Goal: Task Accomplishment & Management: Use online tool/utility

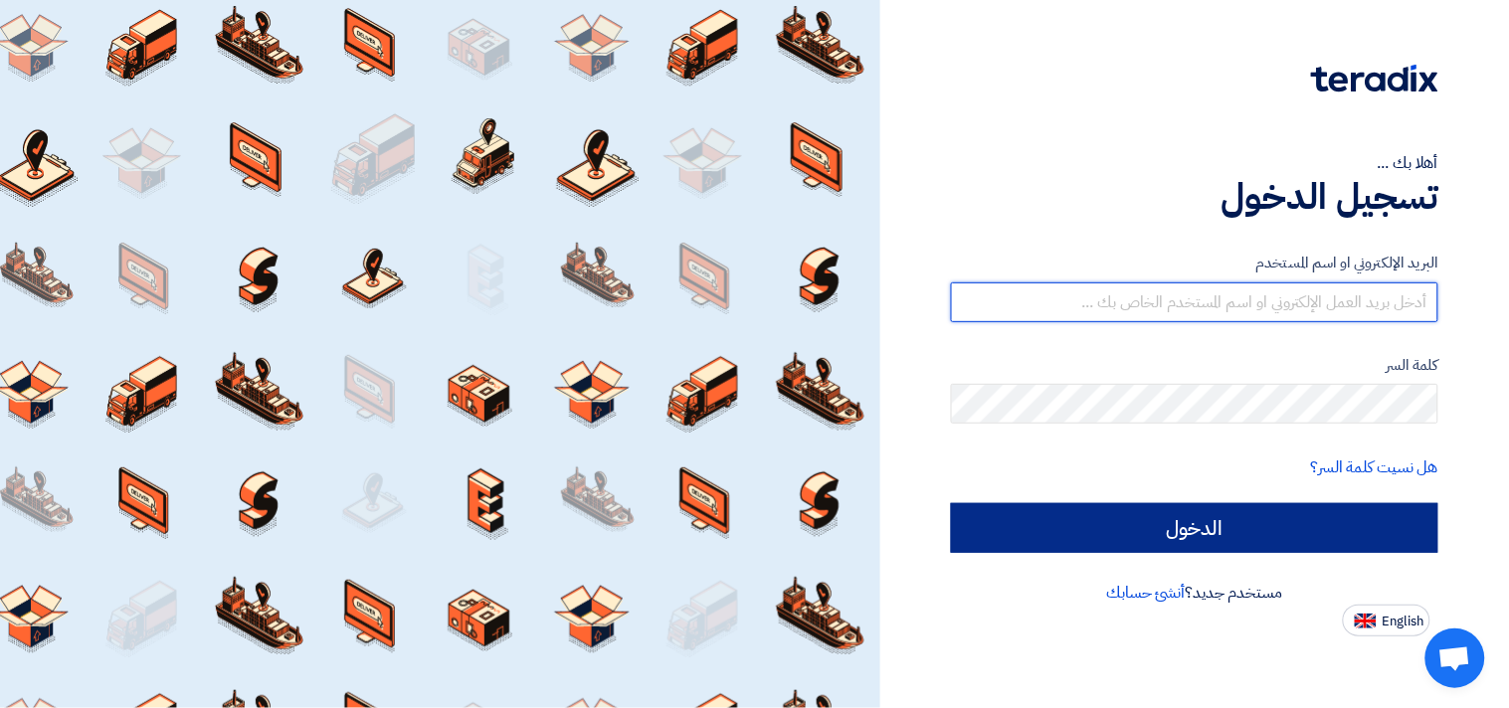
type input "[EMAIL_ADDRESS][DOMAIN_NAME]"
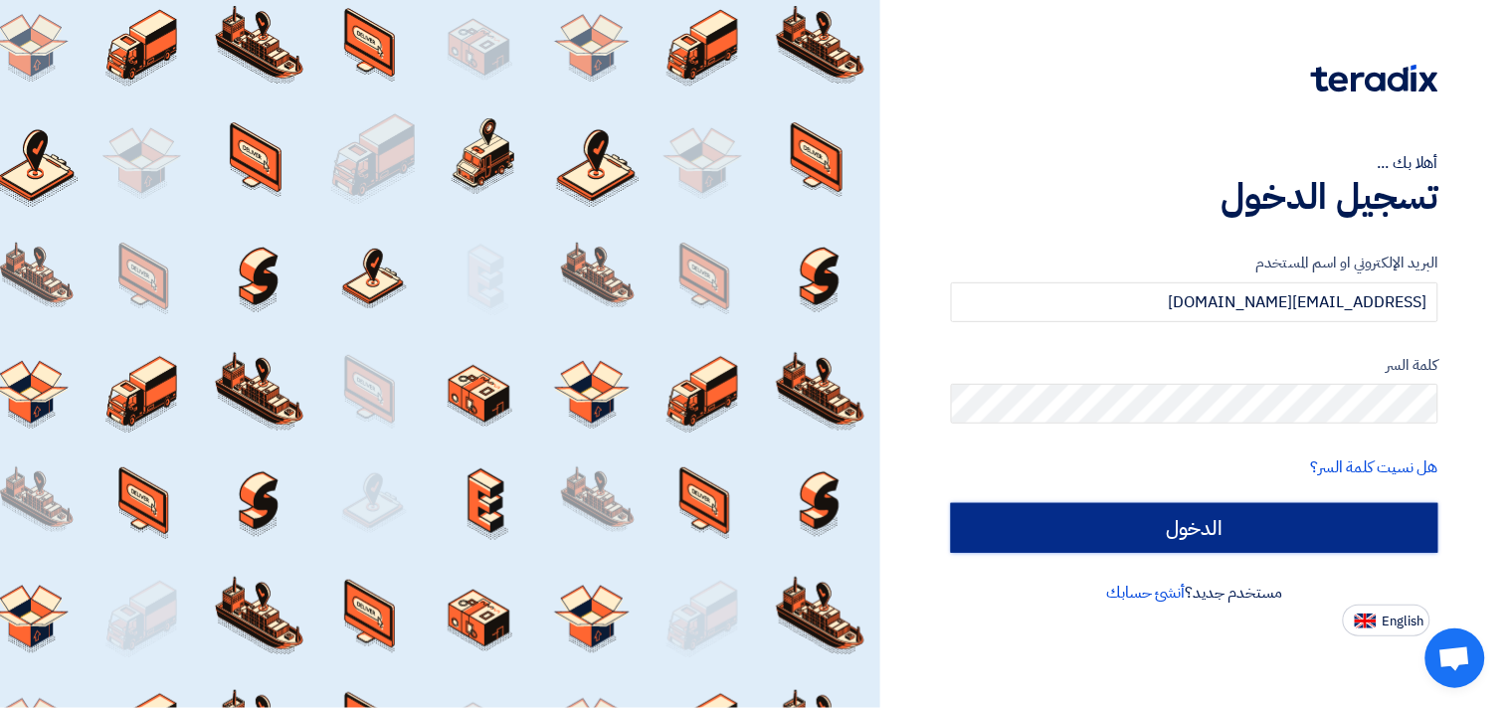
click at [1249, 533] on input "الدخول" at bounding box center [1194, 528] width 487 height 50
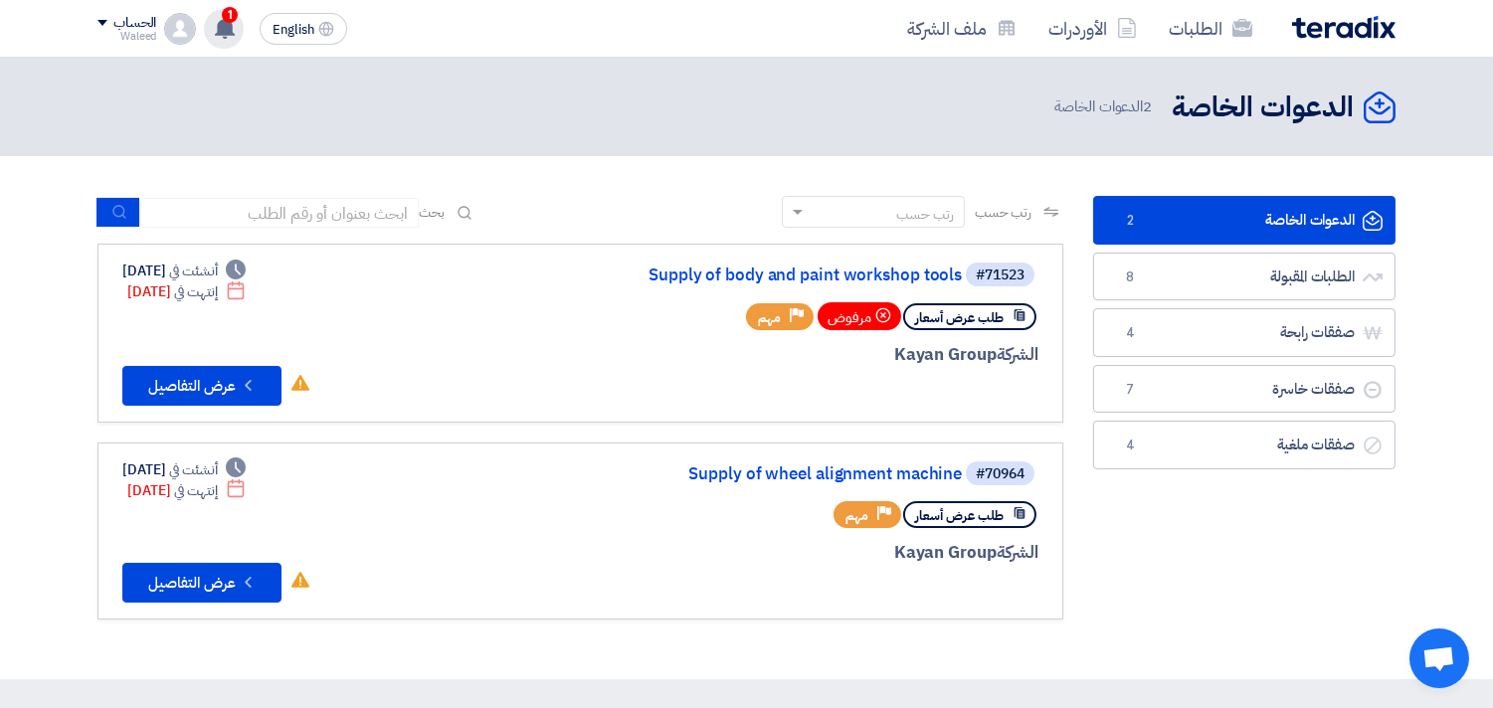
click at [224, 28] on use at bounding box center [225, 28] width 20 height 22
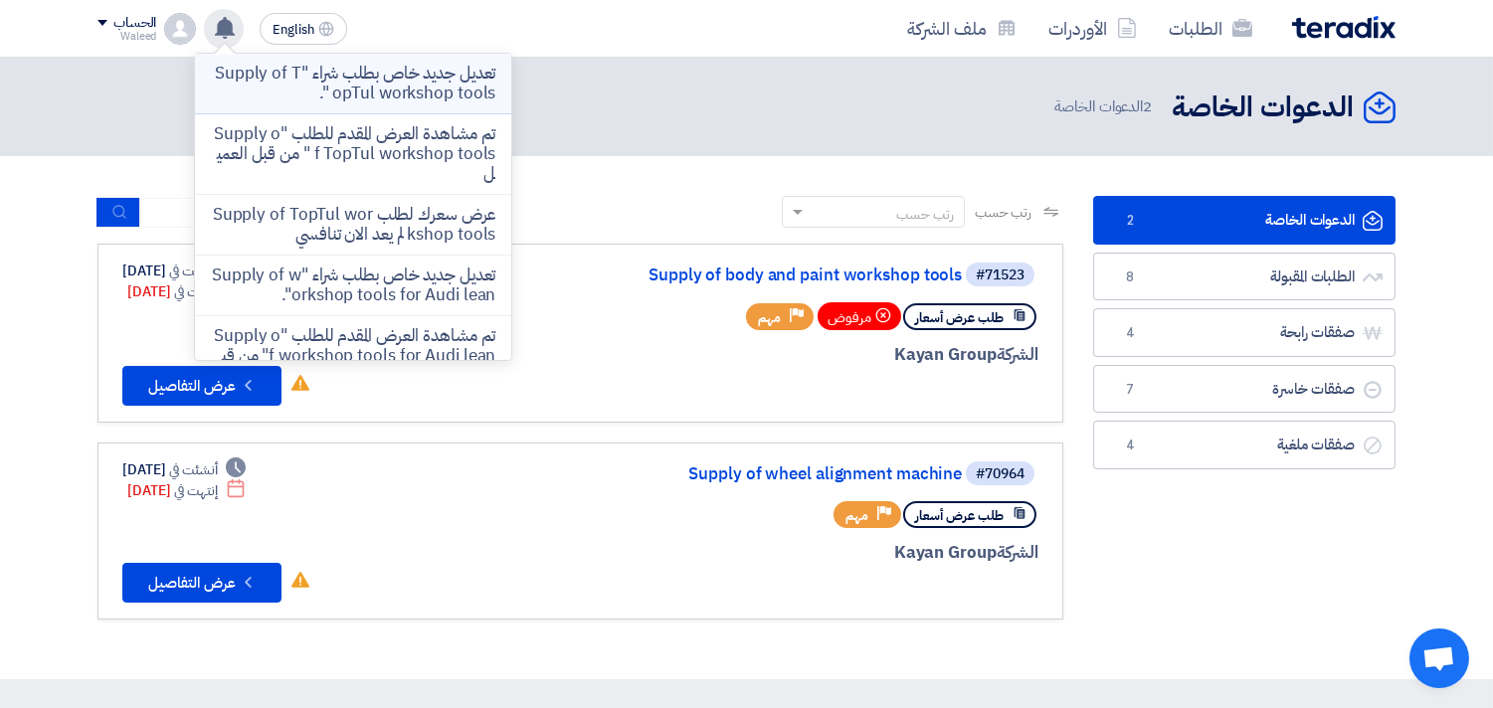
click at [364, 87] on p "تعديل جديد خاص بطلب شراء "Supply of TopTul workshop tools "." at bounding box center [353, 84] width 284 height 40
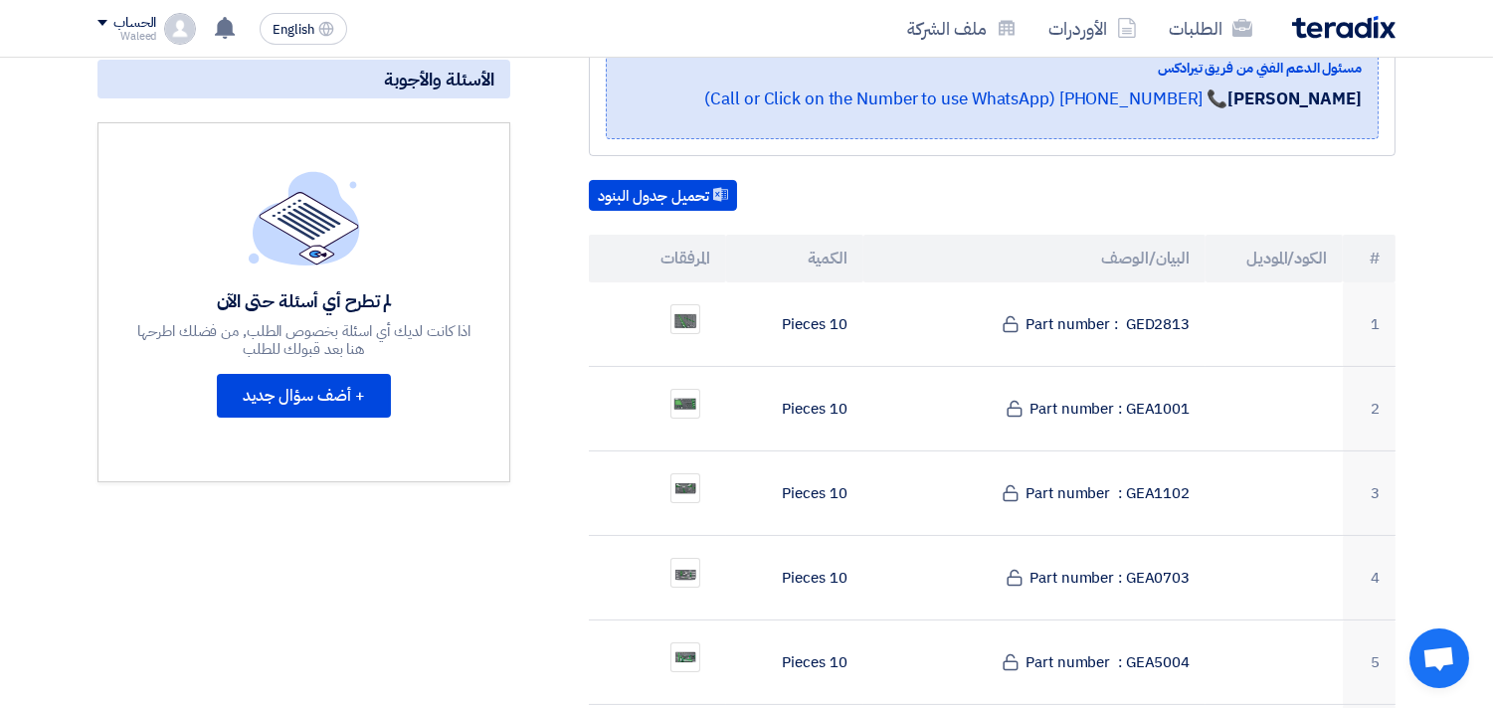
scroll to position [481, 0]
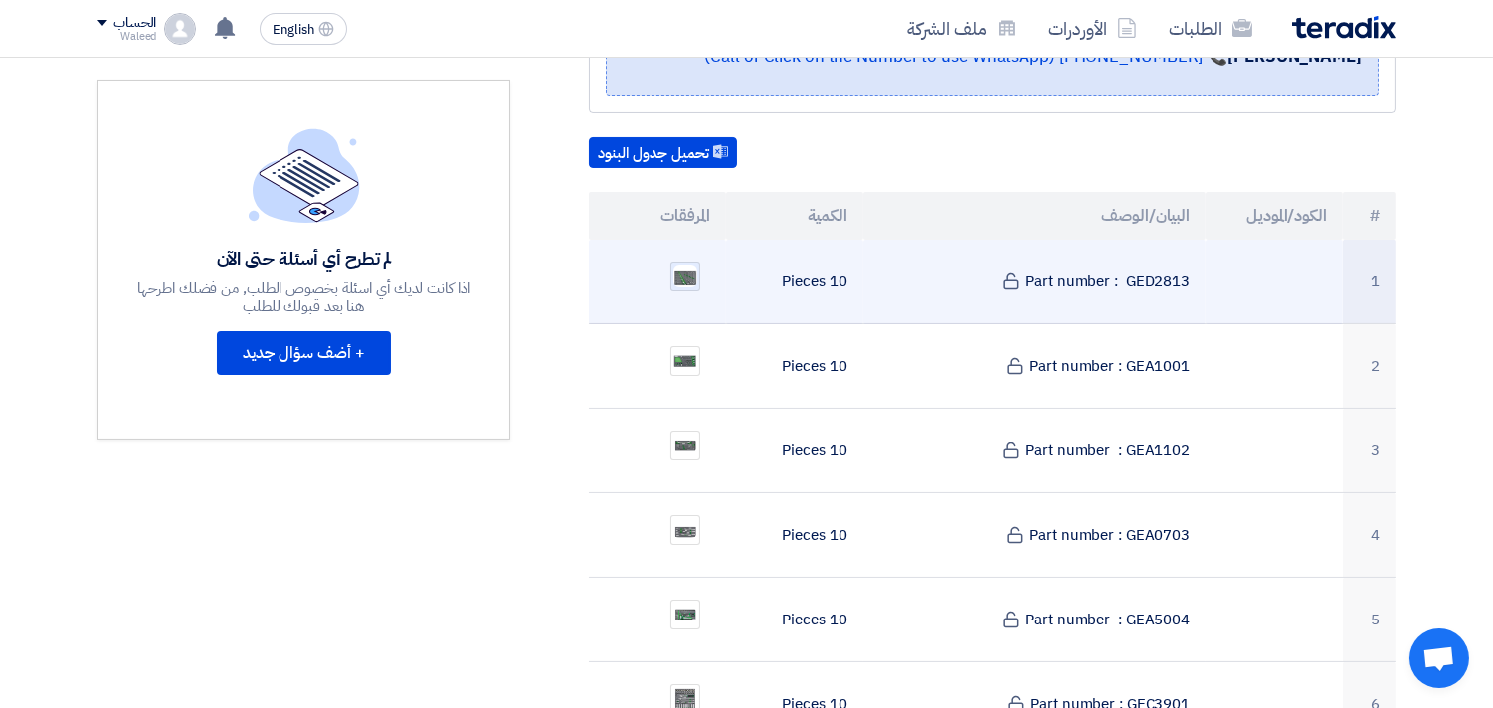
click at [679, 264] on img at bounding box center [685, 277] width 28 height 26
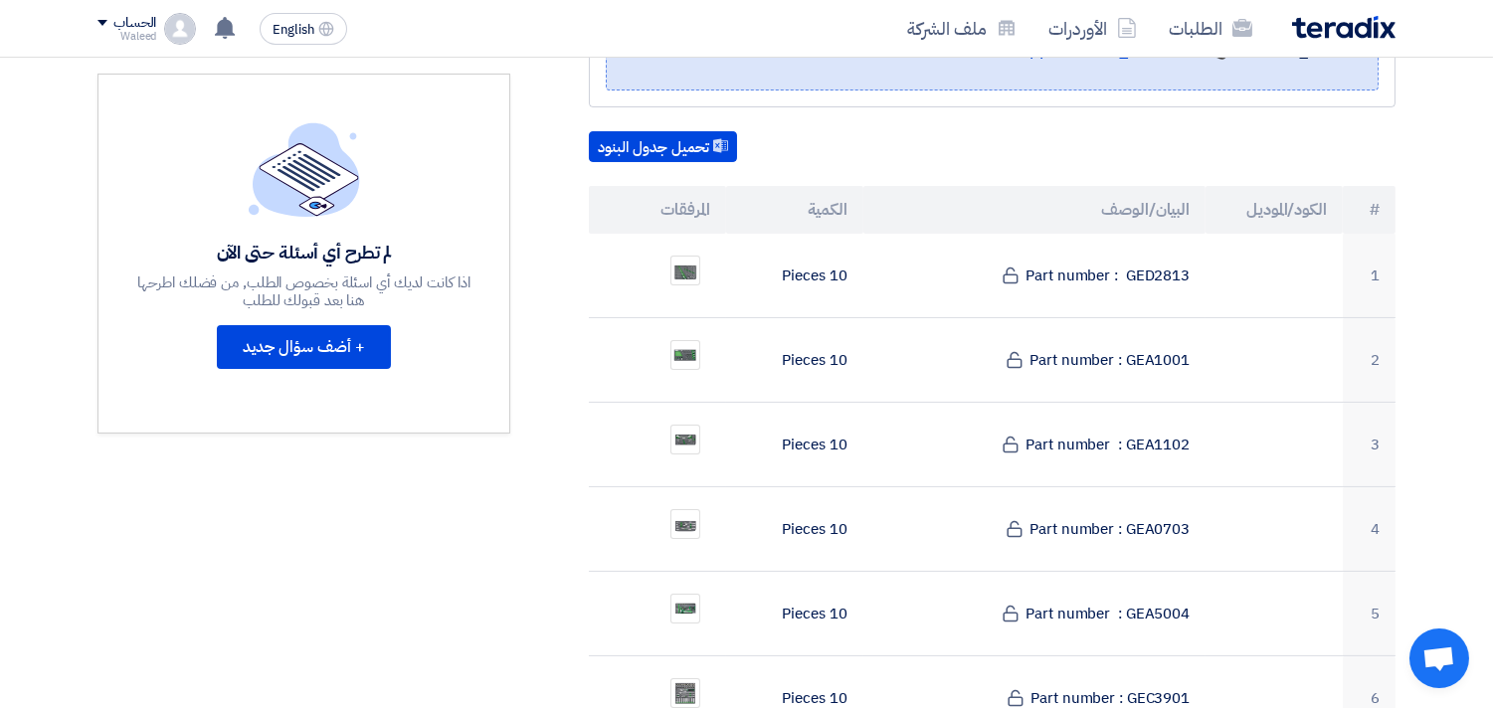
scroll to position [493, 0]
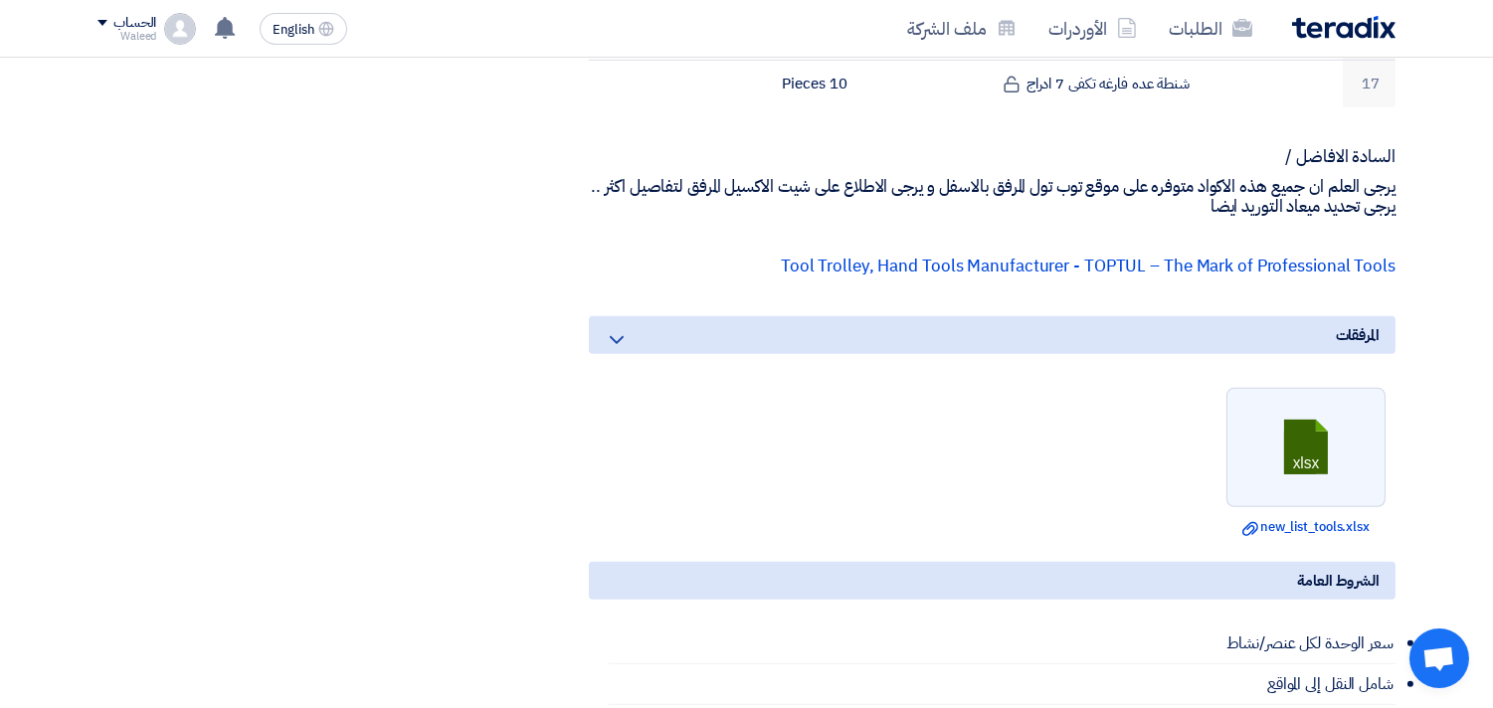
scroll to position [2019, 0]
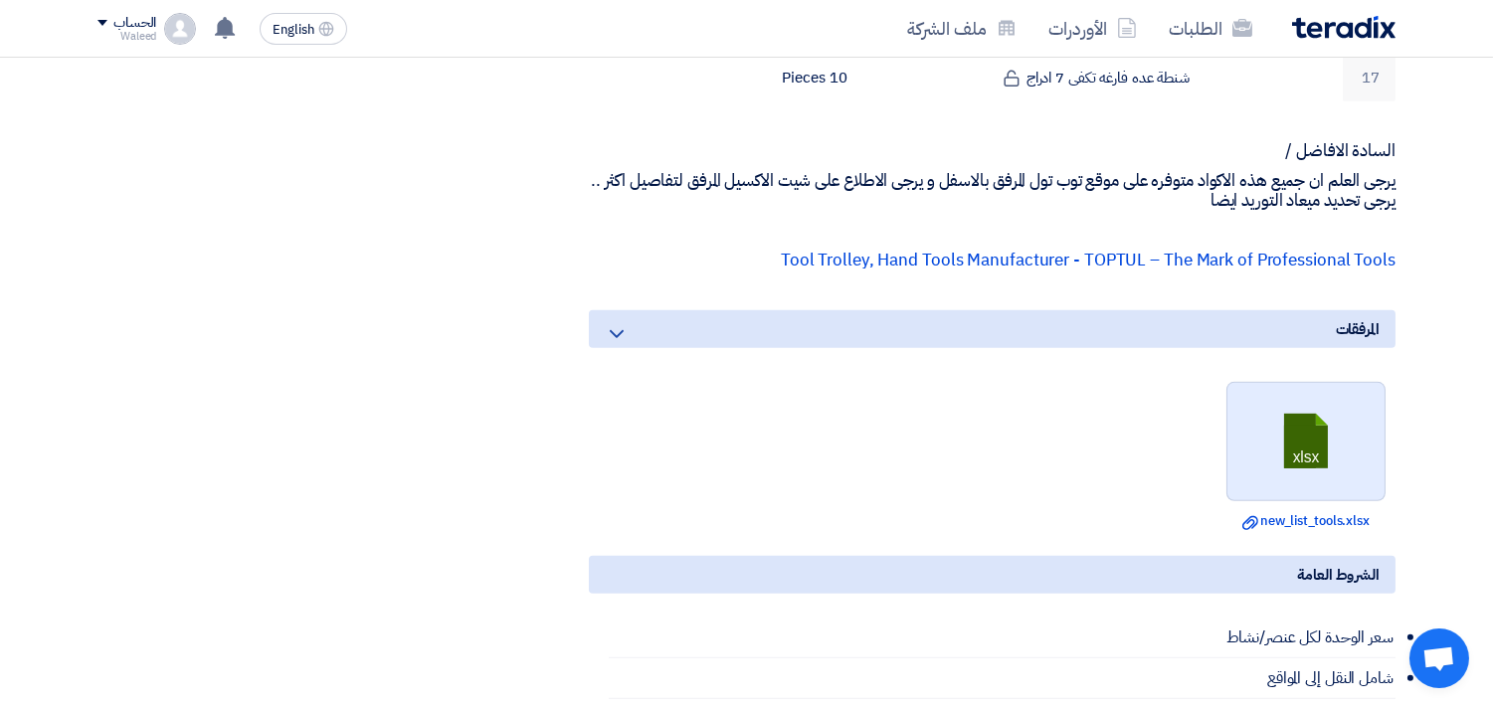
click at [1319, 423] on link at bounding box center [1306, 442] width 159 height 119
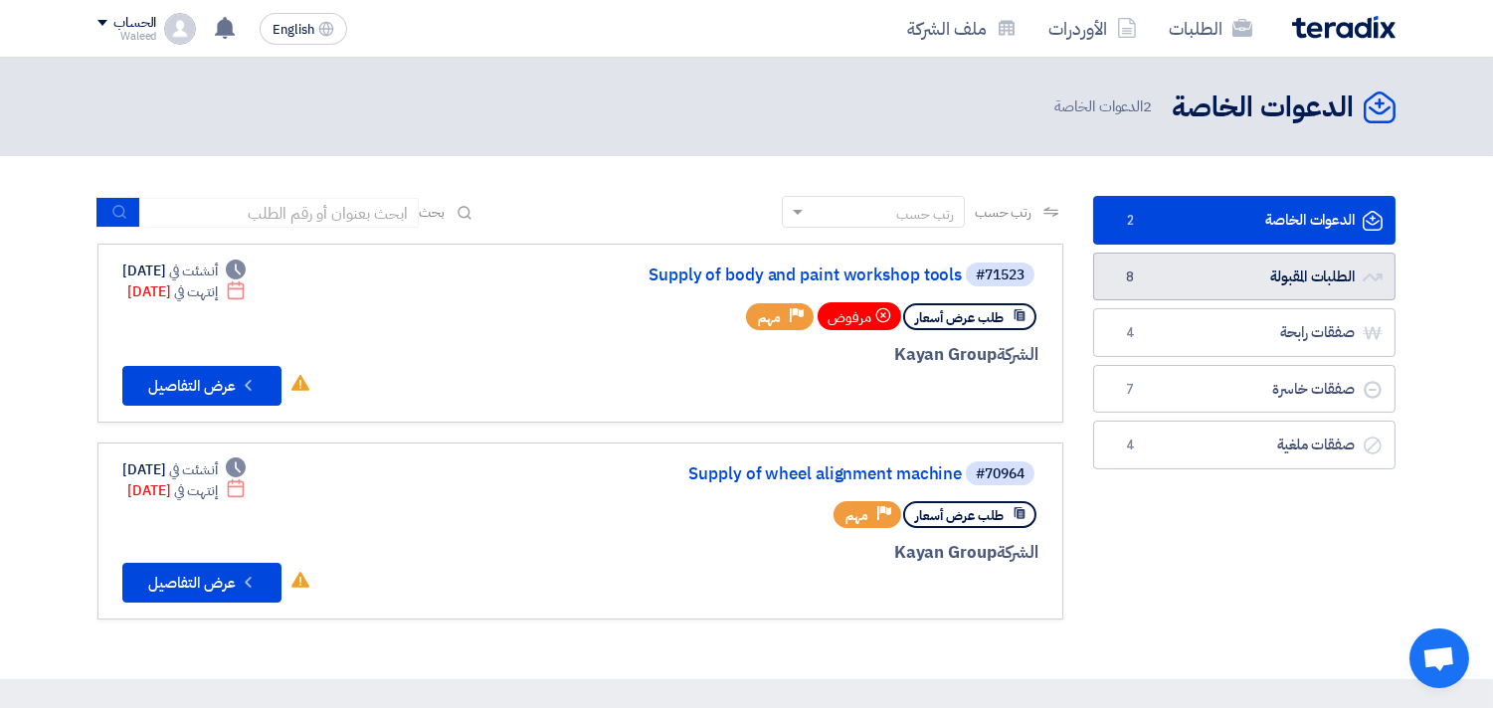
click at [1266, 270] on link "الطلبات المقبولة الطلبات المقبولة 8" at bounding box center [1244, 277] width 302 height 49
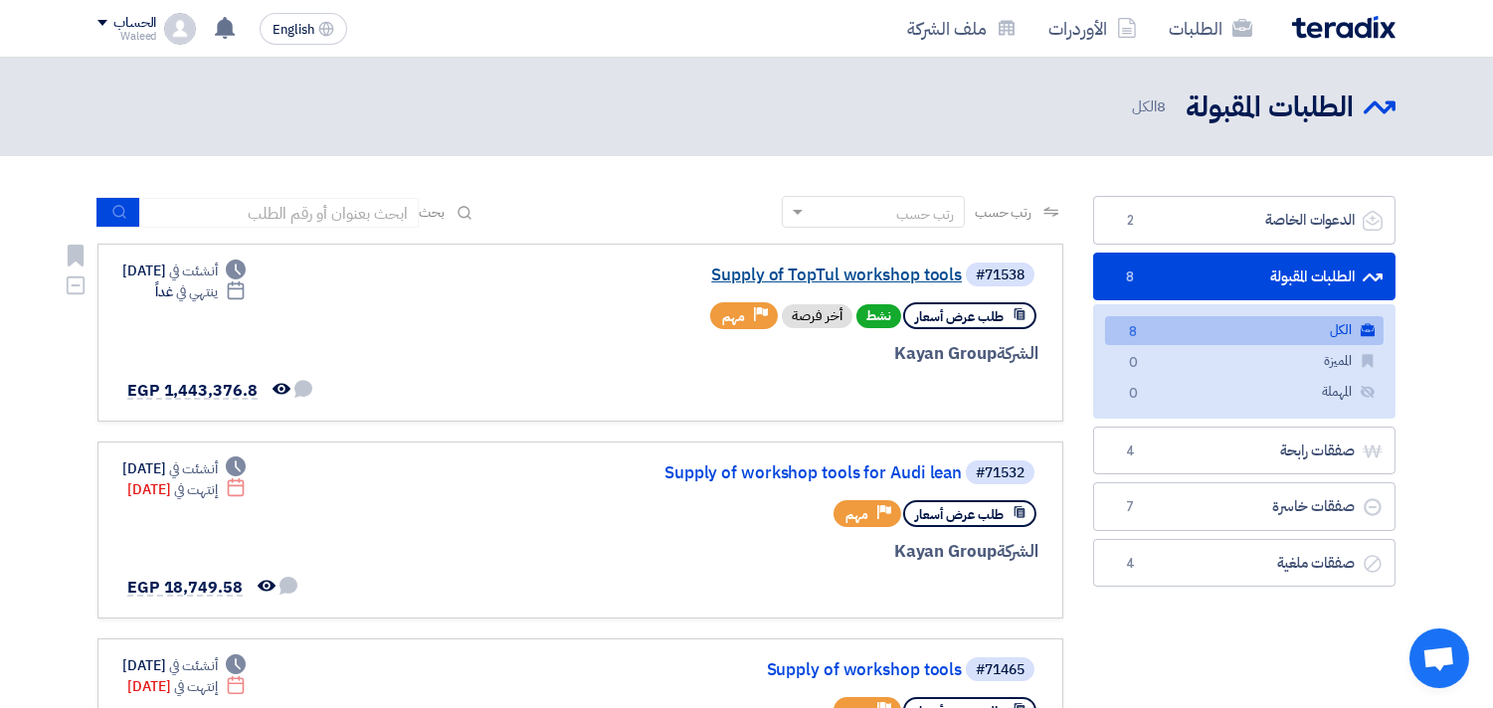
click at [857, 276] on link "Supply of TopTul workshop tools" at bounding box center [763, 276] width 398 height 18
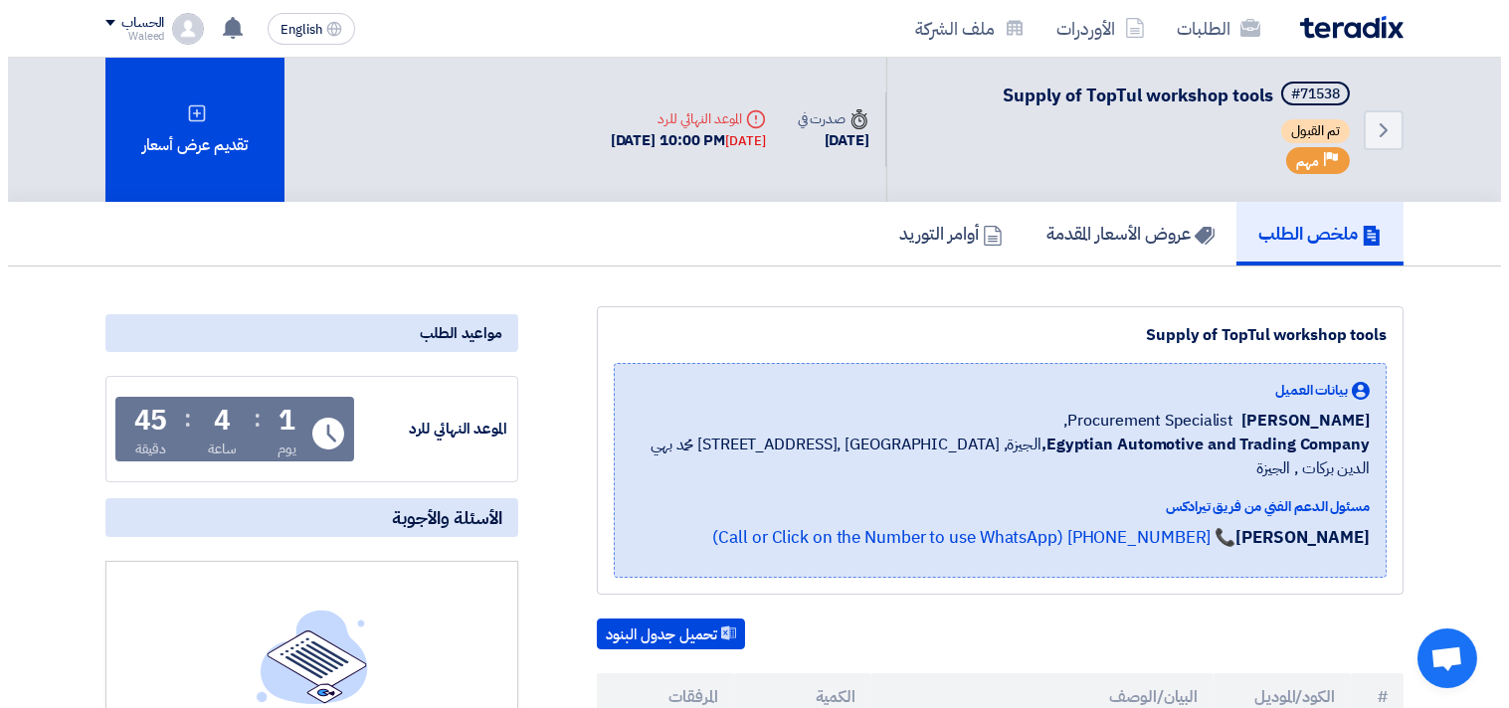
scroll to position [395, 0]
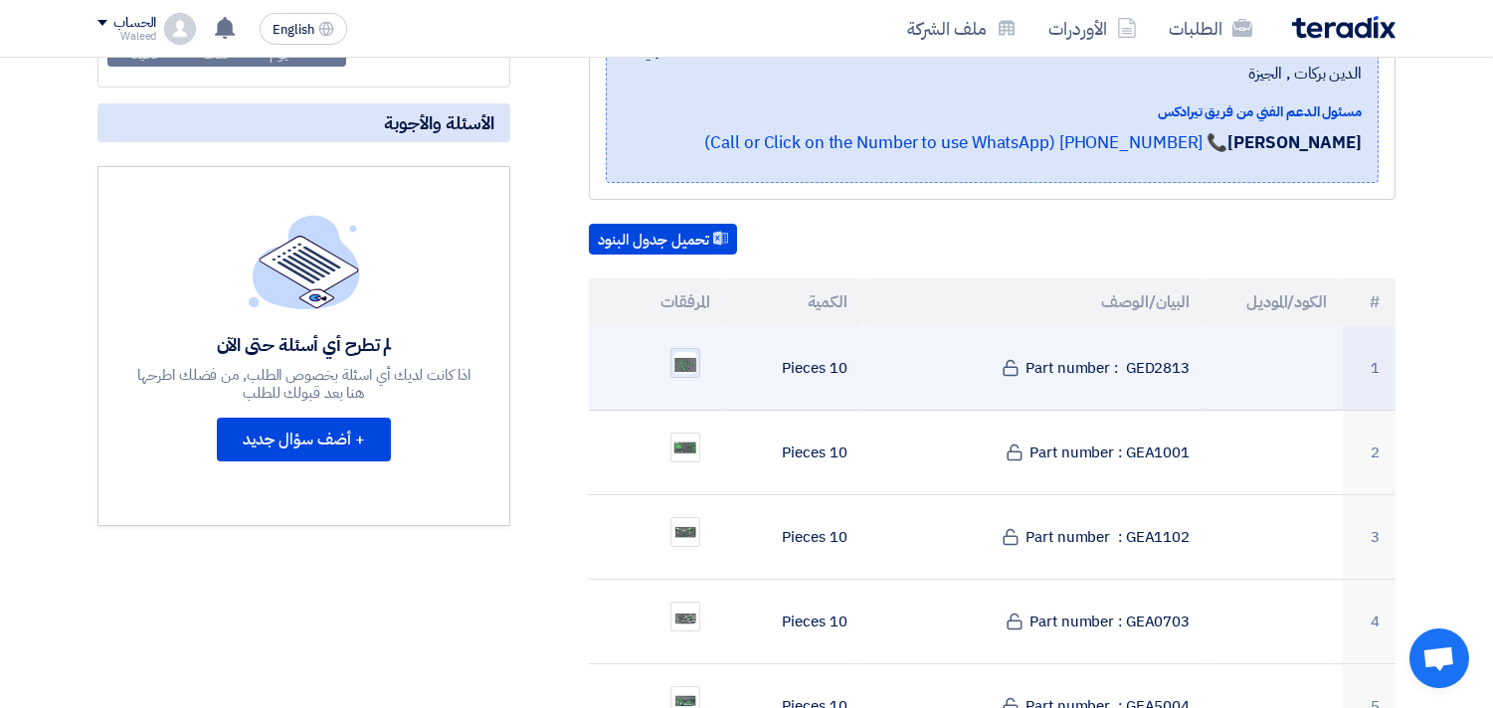
click at [682, 350] on img at bounding box center [685, 363] width 28 height 26
click at [693, 350] on img at bounding box center [685, 363] width 28 height 26
